Goal: Find specific page/section: Find specific page/section

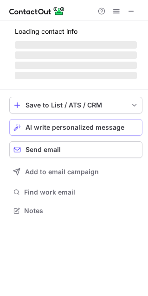
scroll to position [201, 148]
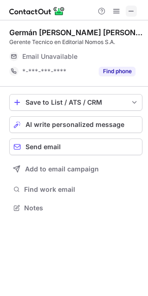
click at [131, 12] on span at bounding box center [130, 10] width 7 height 7
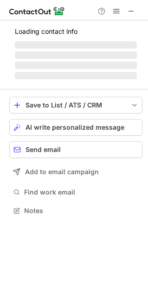
scroll to position [209, 148]
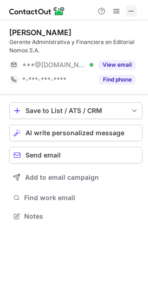
click at [131, 10] on span at bounding box center [130, 10] width 7 height 7
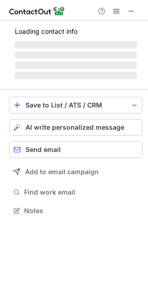
scroll to position [201, 148]
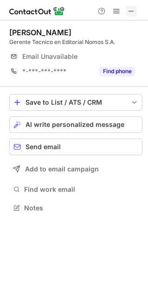
click at [132, 14] on span at bounding box center [130, 10] width 7 height 7
